Goal: Information Seeking & Learning: Check status

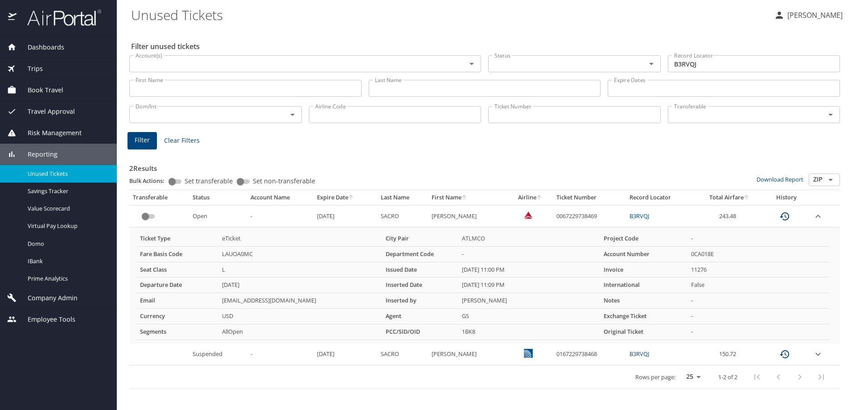
click at [279, 57] on div "Account(s)" at bounding box center [305, 63] width 352 height 17
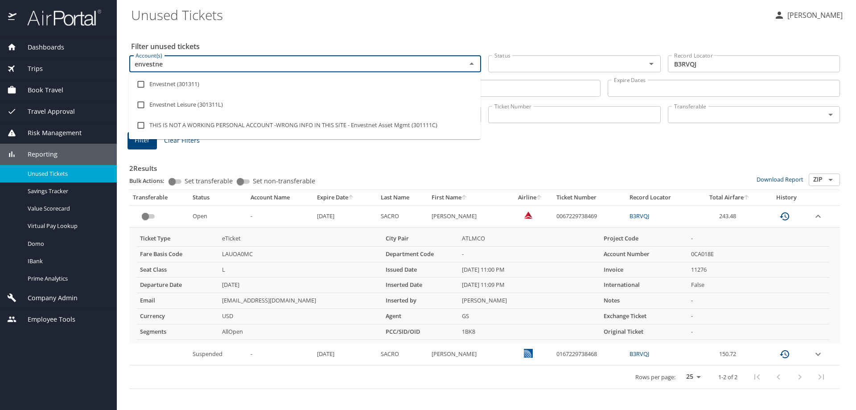
type input "envestnet"
click at [267, 78] on li "Envestnet (301311)" at bounding box center [305, 84] width 352 height 21
checkbox input "true"
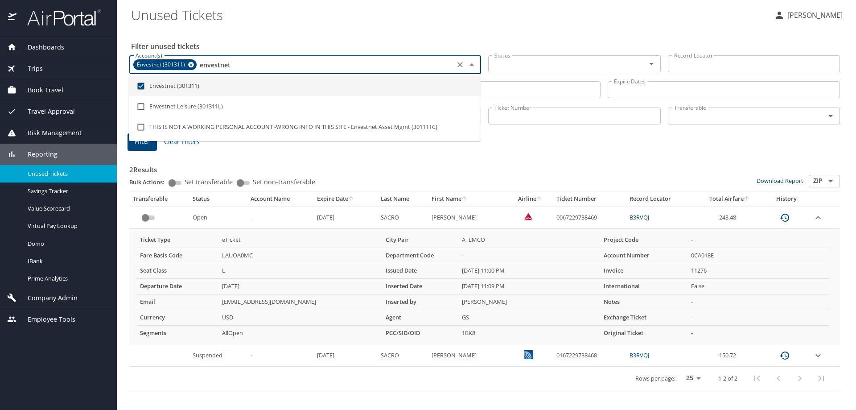
type input "envestnet"
click at [370, 24] on Tickets "Unused Tickets" at bounding box center [449, 15] width 636 height 28
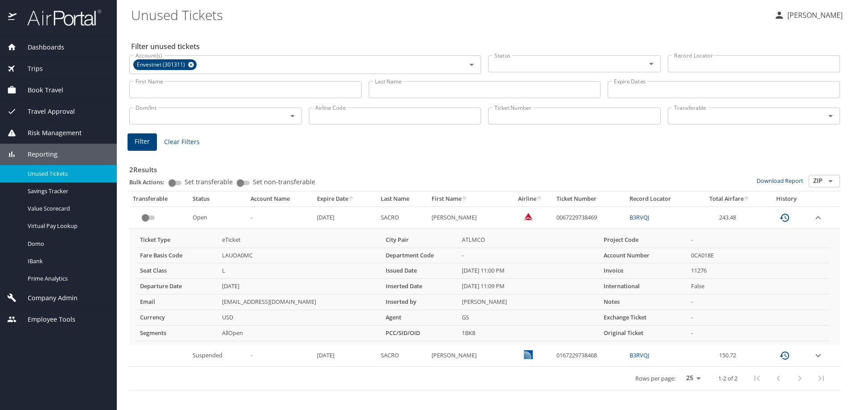
click at [420, 82] on input "Last Name" at bounding box center [485, 89] width 232 height 17
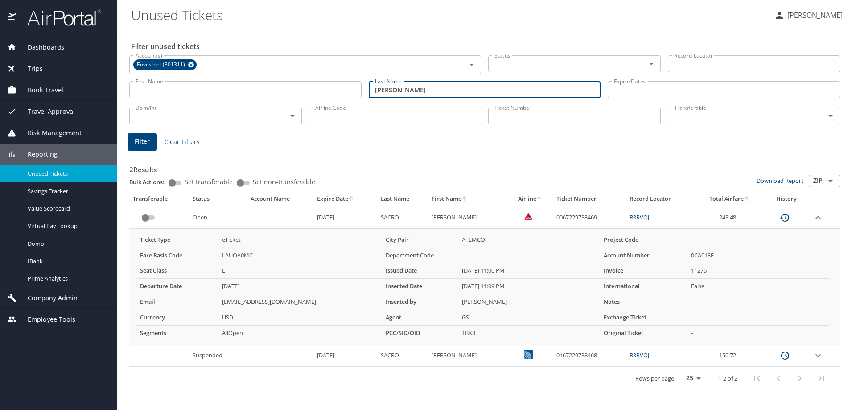
type input "Scully"
click at [137, 146] on span "Filter" at bounding box center [142, 141] width 15 height 11
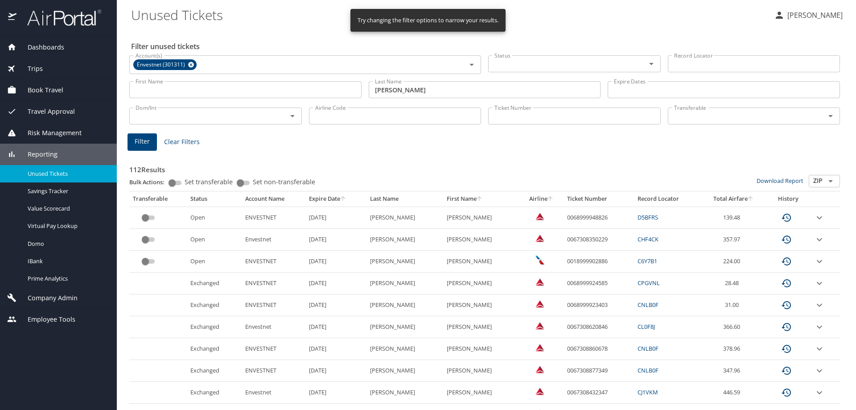
click at [814, 216] on icon "expand row" at bounding box center [819, 217] width 11 height 11
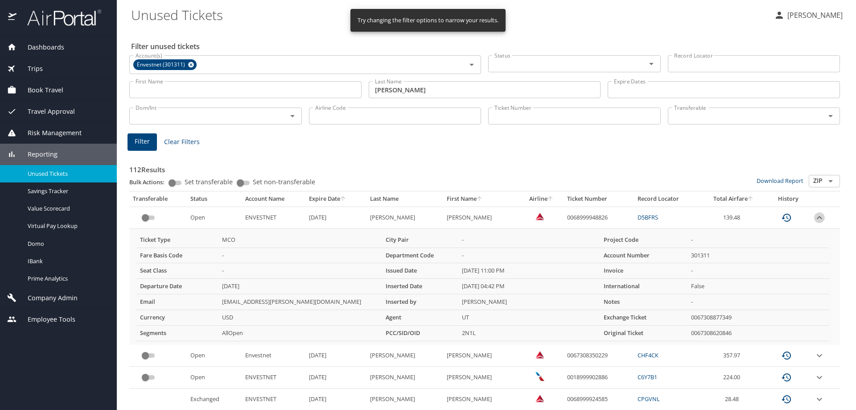
click at [817, 216] on icon "expand row" at bounding box center [819, 217] width 5 height 3
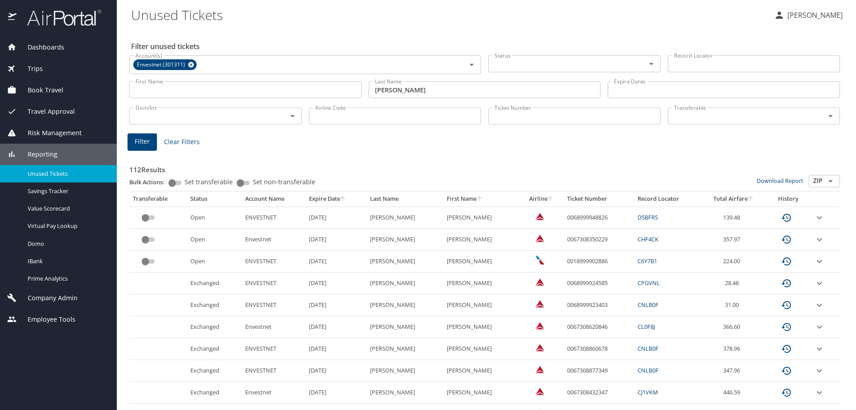
click at [814, 223] on icon "expand row" at bounding box center [819, 217] width 11 height 11
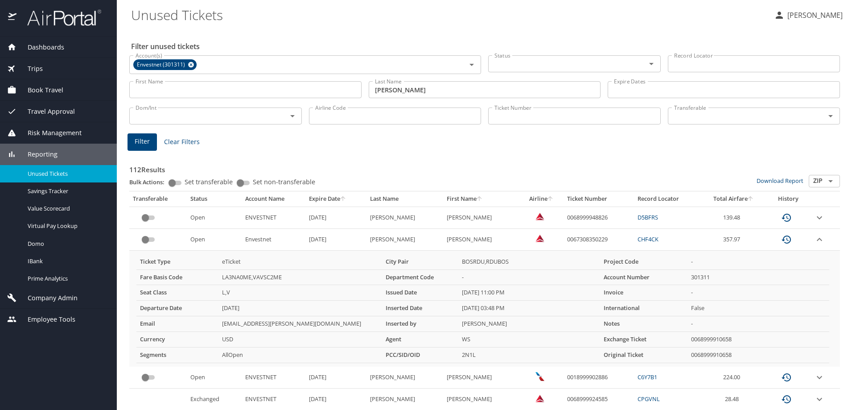
click at [814, 223] on icon "expand row" at bounding box center [819, 217] width 11 height 11
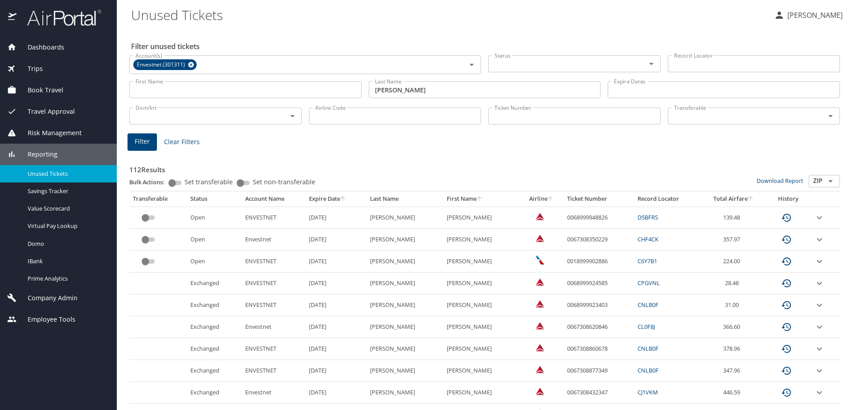
click at [817, 219] on icon "expand row" at bounding box center [819, 217] width 5 height 3
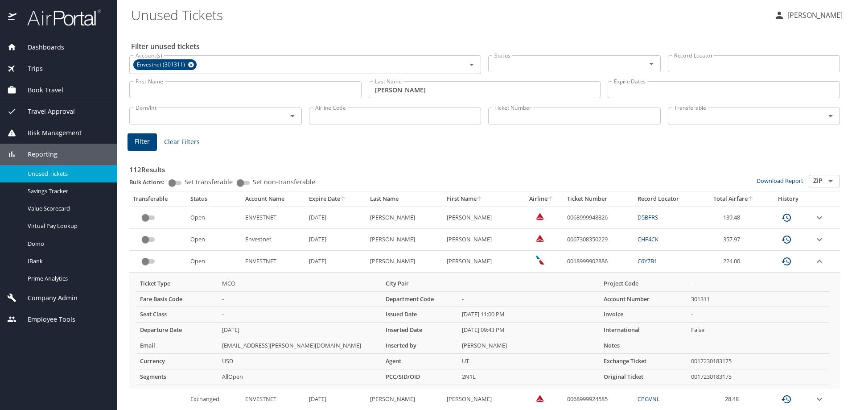
click at [814, 223] on icon "expand row" at bounding box center [819, 217] width 11 height 11
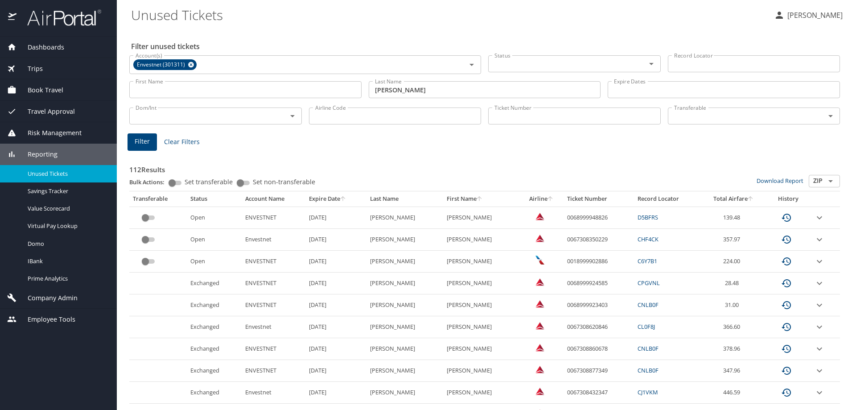
drag, startPoint x: 807, startPoint y: 254, endPoint x: 551, endPoint y: 99, distance: 299.2
click at [551, 99] on div "Last Name Scully Last Name" at bounding box center [485, 90] width 232 height 25
drag, startPoint x: 329, startPoint y: 53, endPoint x: 318, endPoint y: 66, distance: 17.2
click at [328, 55] on div "Account(s) Envestnet (301311) Account(s)" at bounding box center [305, 64] width 352 height 24
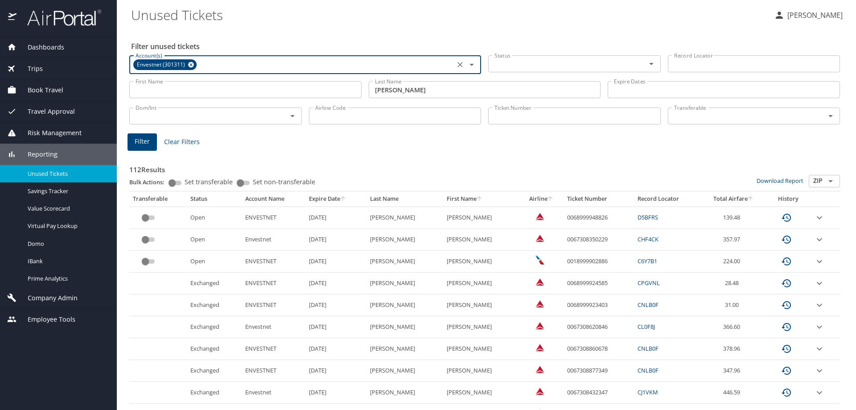
click at [318, 65] on input "Account(s)" at bounding box center [325, 65] width 254 height 12
type input "evee"
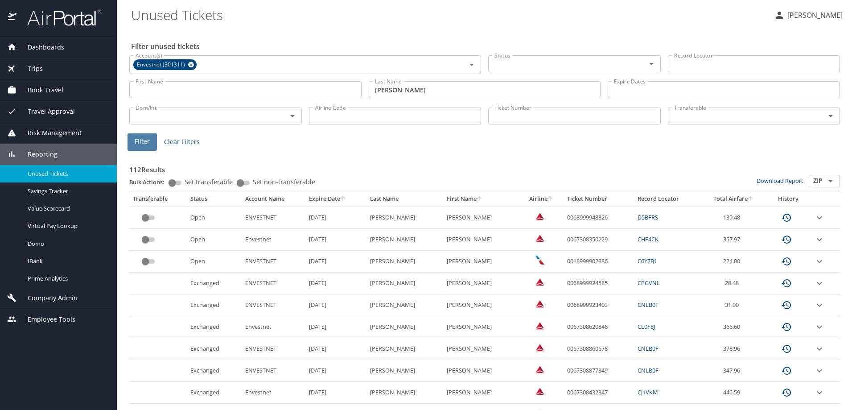
click at [143, 144] on span "Filter" at bounding box center [142, 141] width 15 height 11
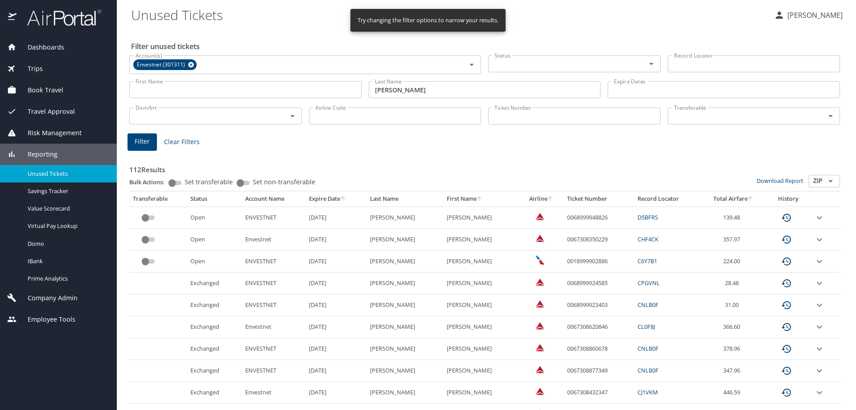
click at [540, 74] on div "Status Status" at bounding box center [574, 63] width 173 height 22
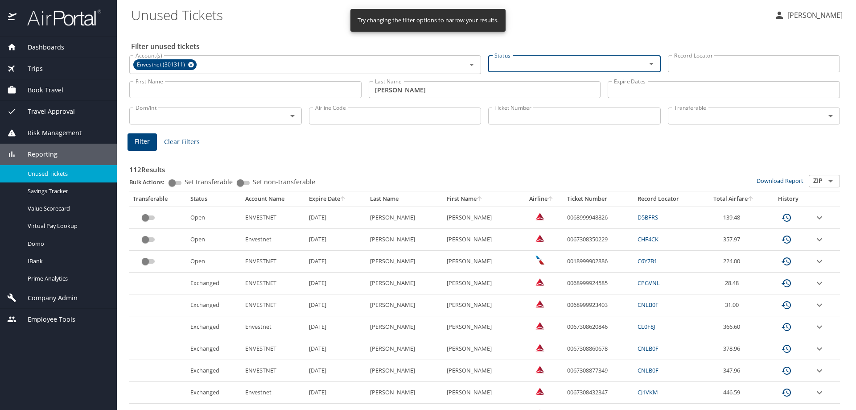
click at [560, 58] on input "Status" at bounding box center [561, 64] width 141 height 12
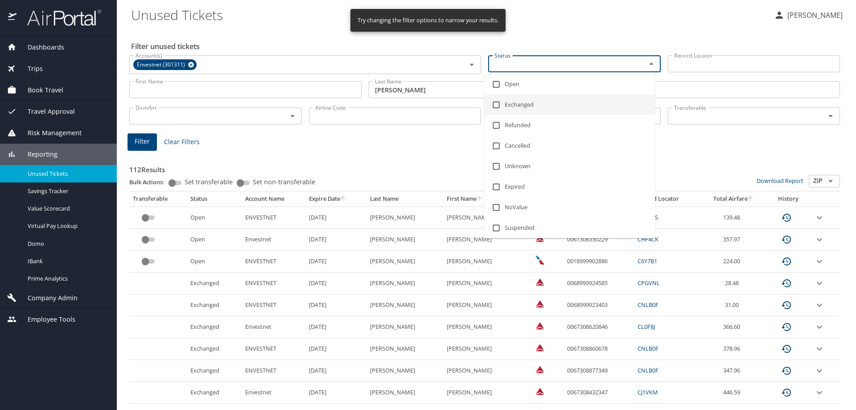
click at [539, 95] on li "Exchanged" at bounding box center [569, 105] width 171 height 21
checkbox input "true"
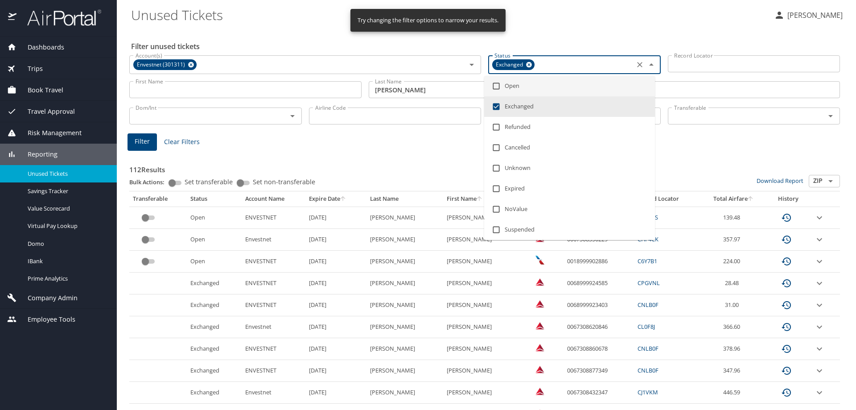
click at [544, 85] on li "Open" at bounding box center [569, 86] width 171 height 21
checkbox input "true"
click at [517, 105] on li "Exchanged" at bounding box center [569, 106] width 171 height 21
checkbox input "false"
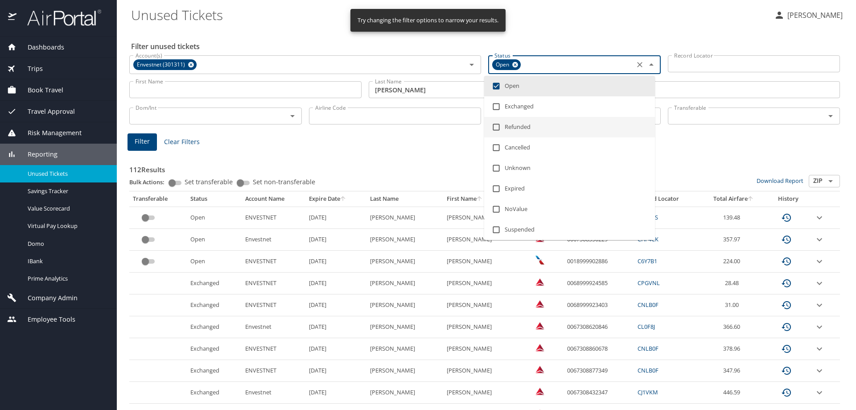
click at [396, 168] on h3 "112 Results" at bounding box center [484, 167] width 711 height 16
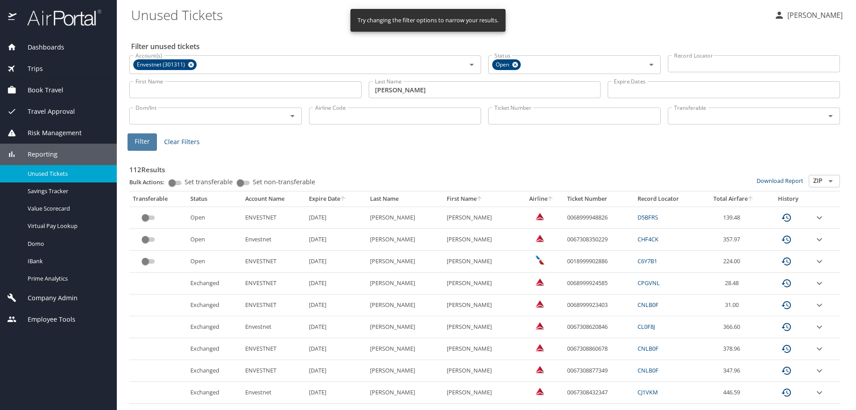
click at [139, 139] on span "Filter" at bounding box center [142, 141] width 15 height 11
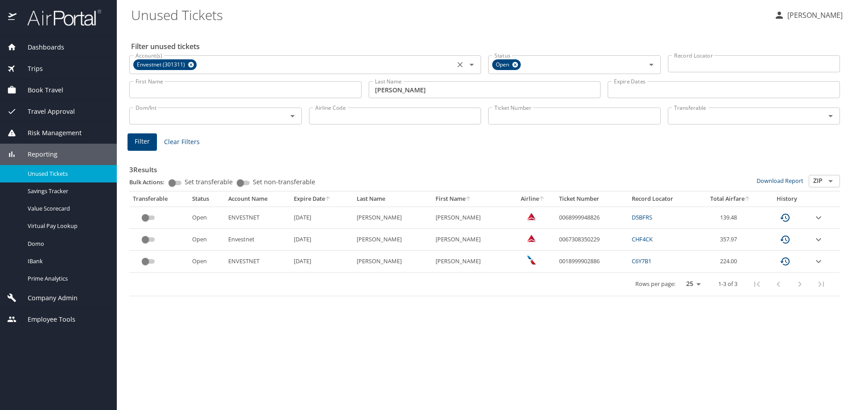
click at [189, 65] on icon at bounding box center [191, 65] width 6 height 6
click at [324, 167] on h3 "3 Results" at bounding box center [484, 167] width 711 height 16
click at [142, 142] on span "Filter" at bounding box center [142, 141] width 15 height 11
click at [138, 145] on span "Filter" at bounding box center [142, 141] width 15 height 11
click at [491, 140] on div "Filter Clear Filters" at bounding box center [485, 141] width 714 height 17
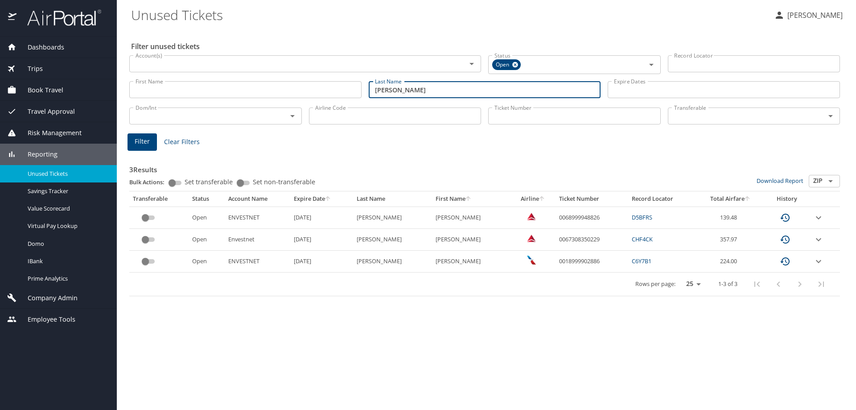
click at [411, 86] on input "Scully" at bounding box center [485, 89] width 232 height 17
click at [442, 154] on div "3 Results Bulk Actions: Set transferable Set non-transferable Download Report Z…" at bounding box center [484, 224] width 711 height 144
